Goal: Task Accomplishment & Management: Complete application form

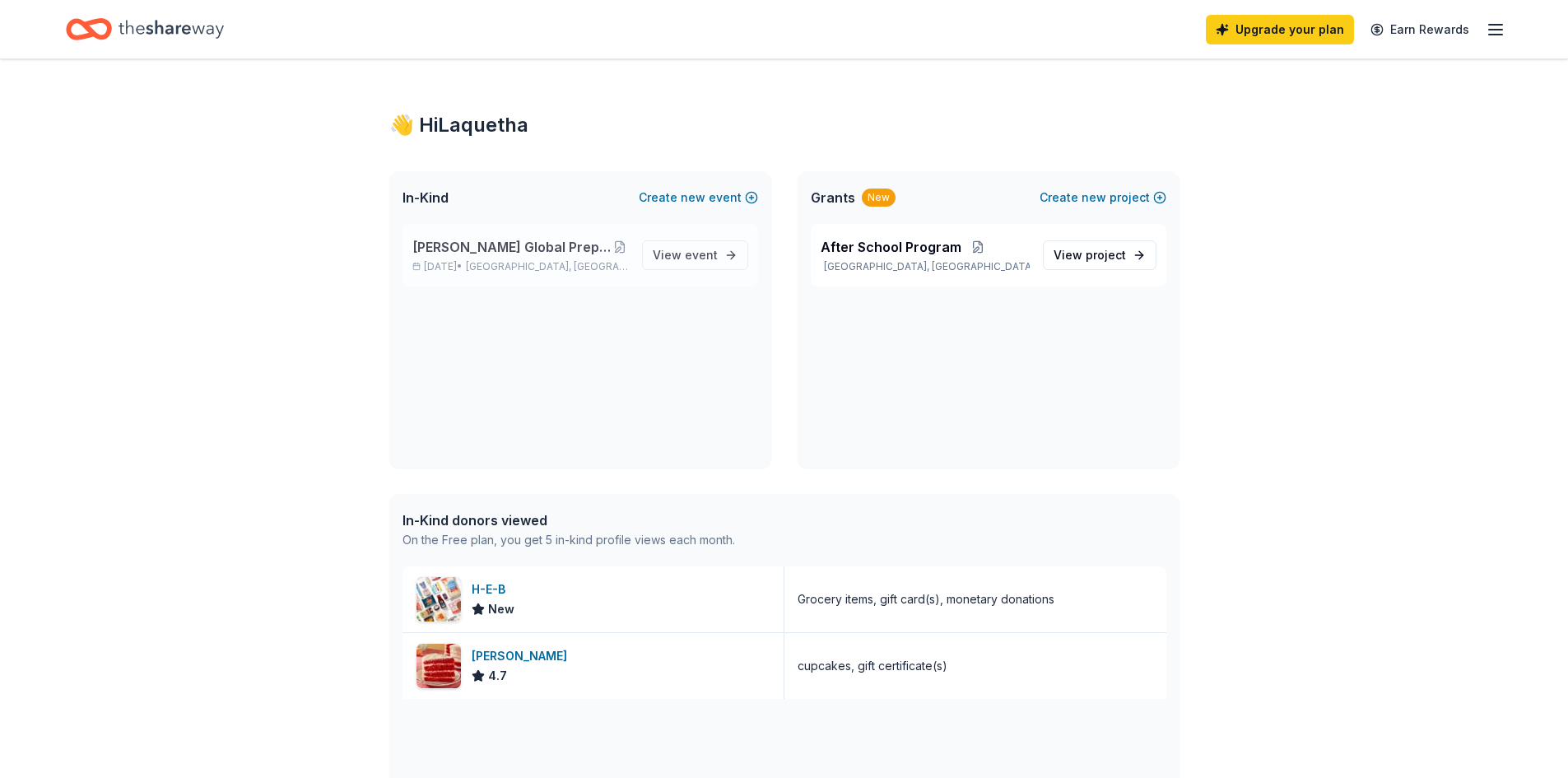
click at [576, 247] on span "[PERSON_NAME] Global Prep Academy at [PERSON_NAME]" at bounding box center [511, 247] width 199 height 20
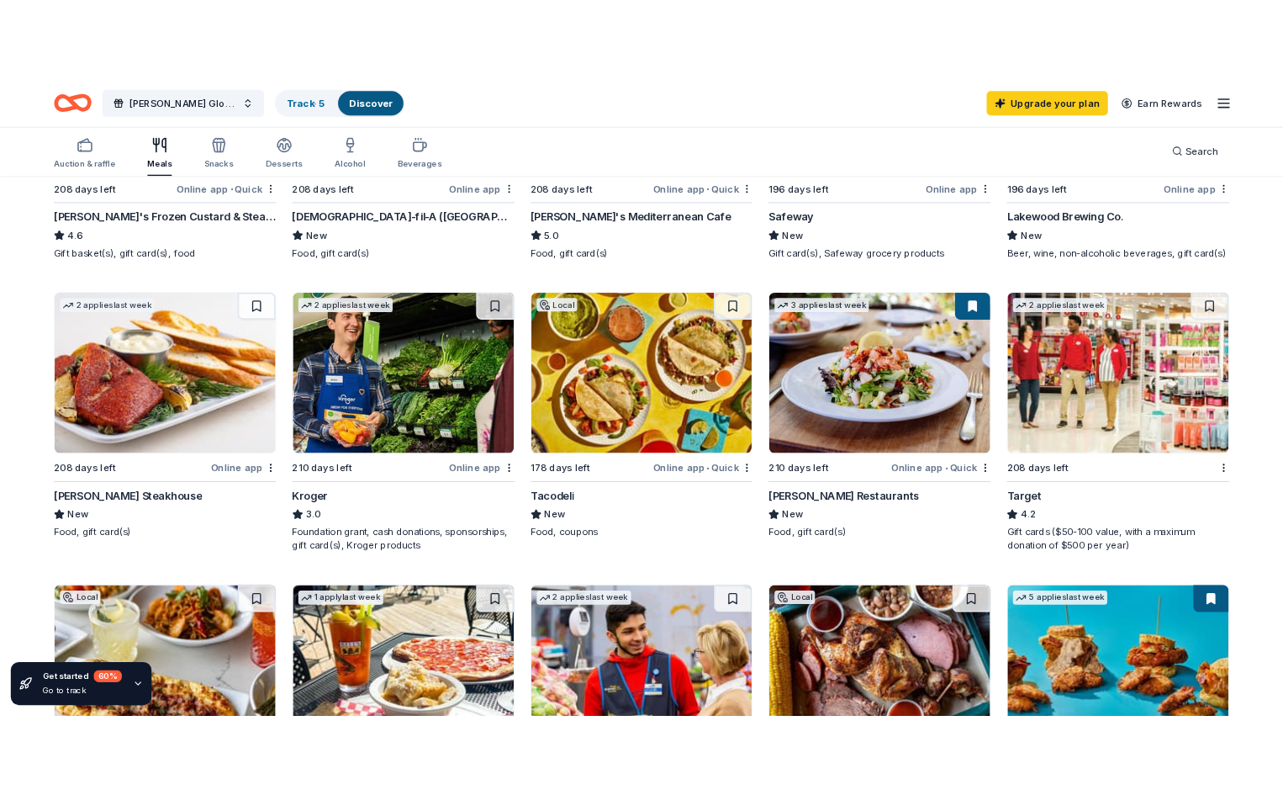
scroll to position [841, 0]
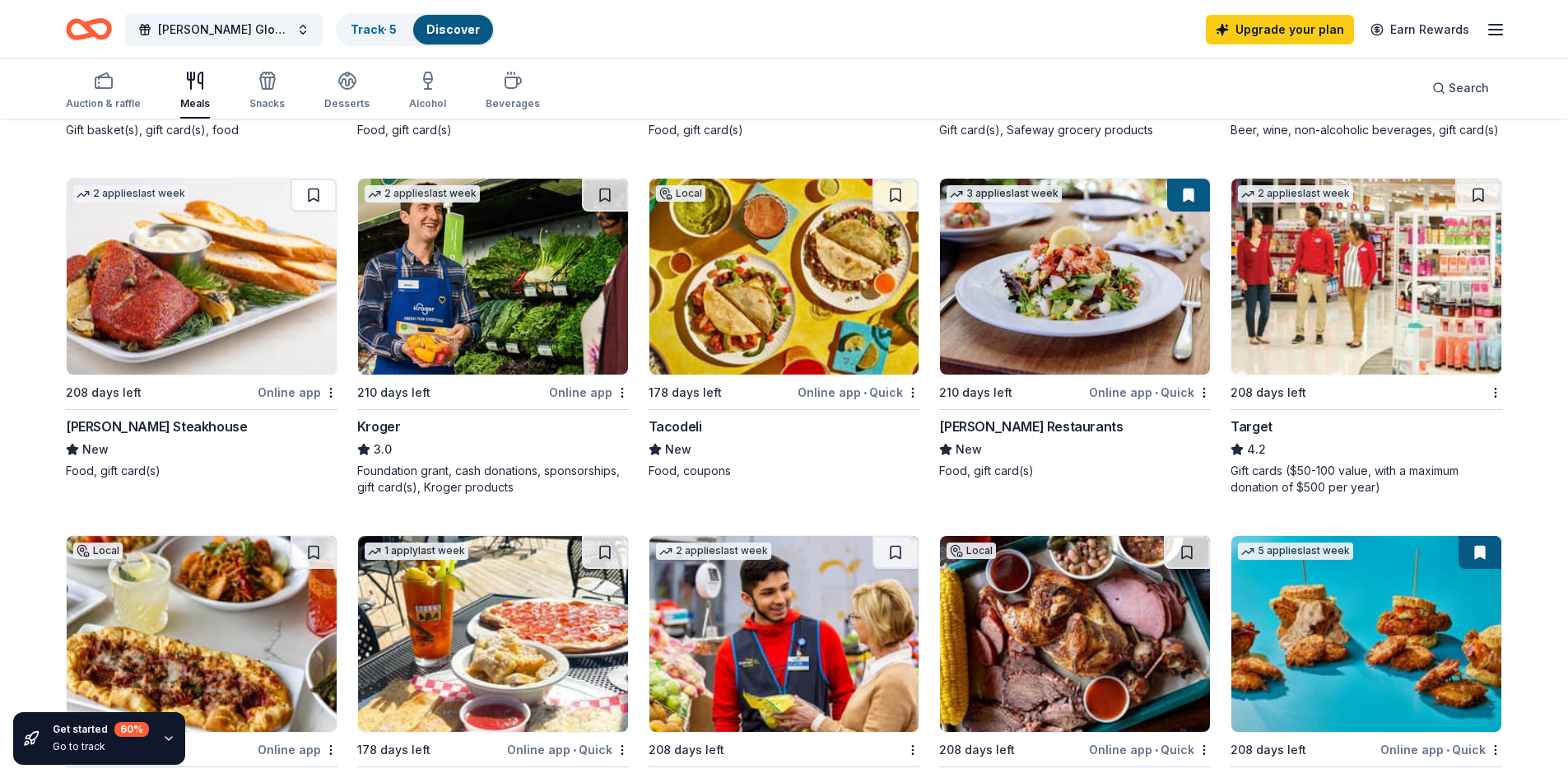
click at [478, 279] on img at bounding box center [493, 276] width 270 height 196
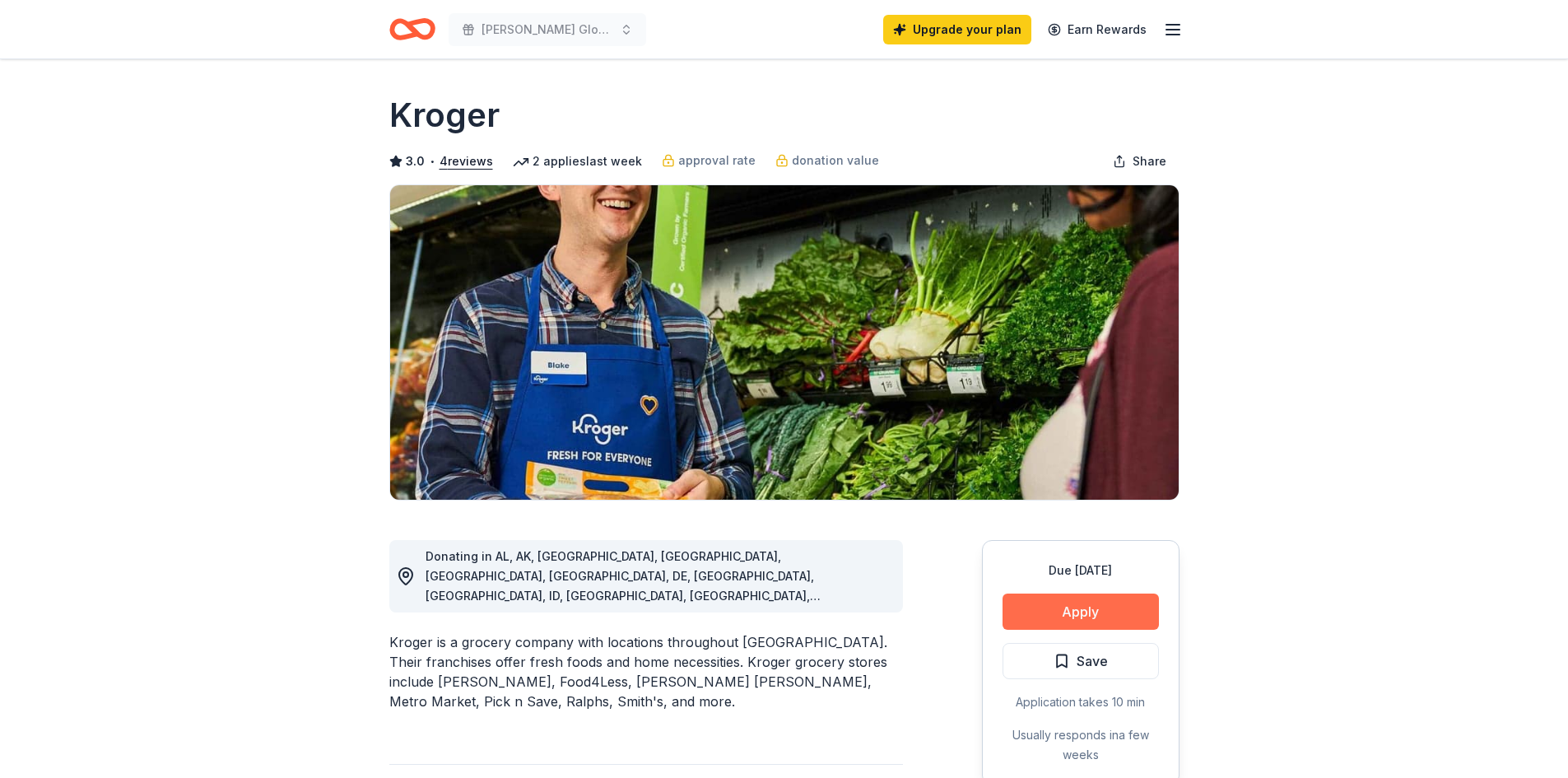
click at [1057, 600] on button "Apply" at bounding box center [1081, 611] width 157 height 36
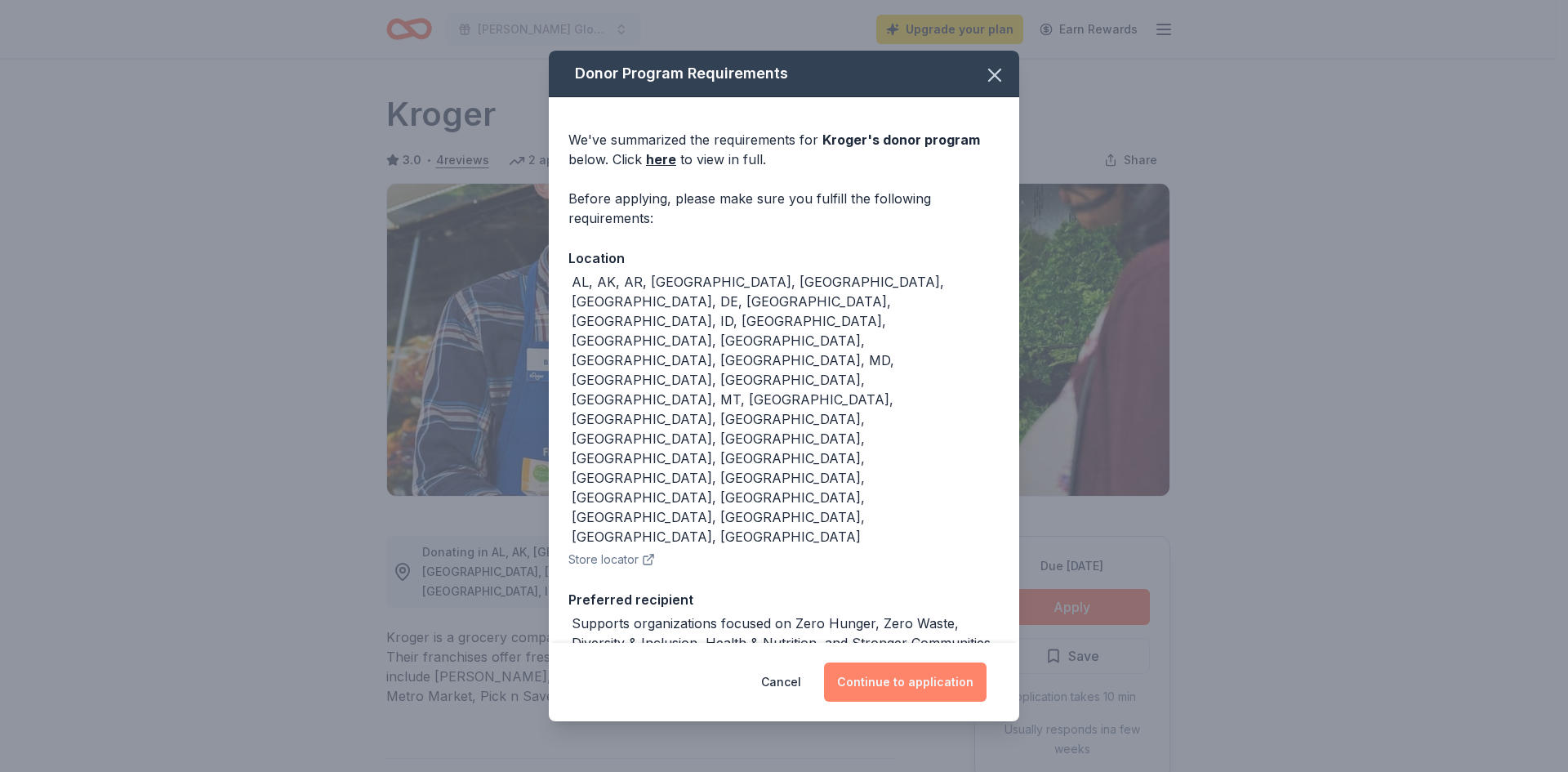
click at [906, 663] on button "Continue to application" at bounding box center [904, 682] width 162 height 39
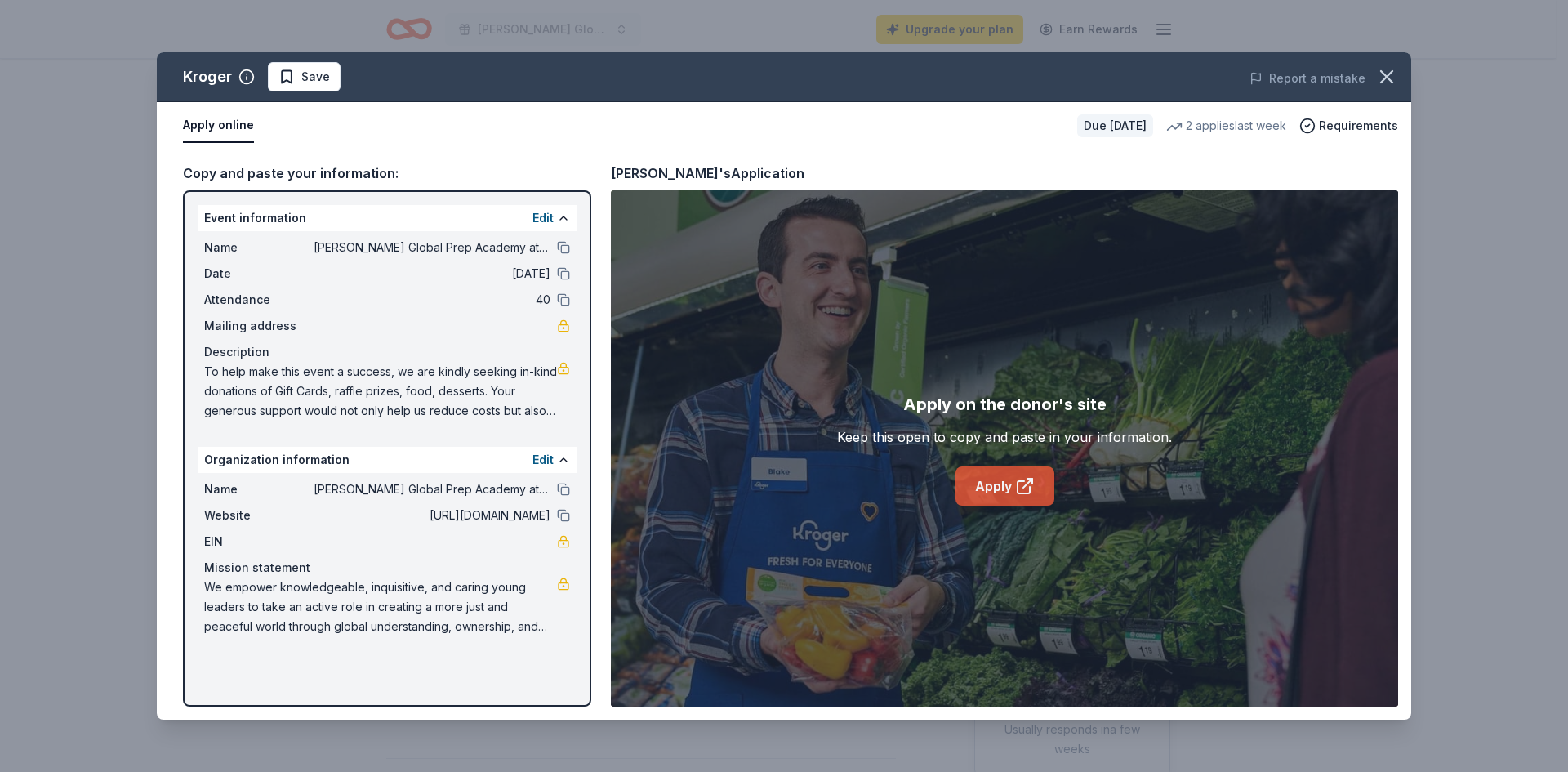
click at [1010, 487] on link "Apply" at bounding box center [1006, 486] width 99 height 39
